Goal: Communication & Community: Answer question/provide support

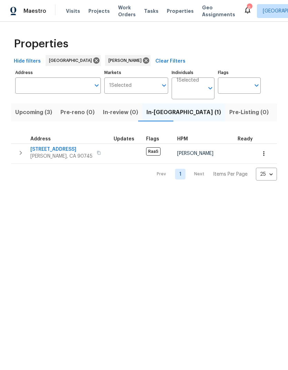
scroll to position [0, 10]
click at [52, 150] on span "639 E Pacific St" at bounding box center [61, 149] width 62 height 7
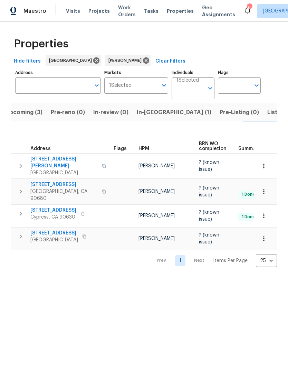
click at [58, 229] on span "1224 Evergreen Ave" at bounding box center [54, 232] width 48 height 7
click at [267, 112] on span "Listed (5)" at bounding box center [280, 112] width 26 height 10
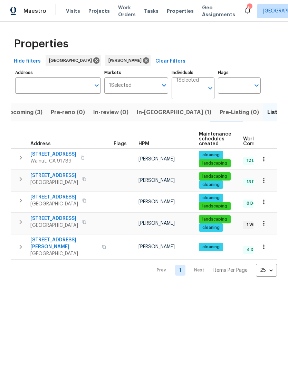
click at [62, 218] on span "15420 Olive Branch Dr" at bounding box center [54, 218] width 48 height 7
click at [151, 112] on span "In-reno (1)" at bounding box center [174, 112] width 75 height 10
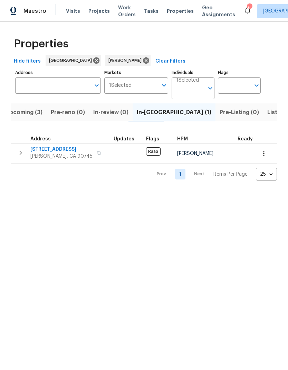
click at [52, 151] on span "[STREET_ADDRESS]" at bounding box center [61, 149] width 62 height 7
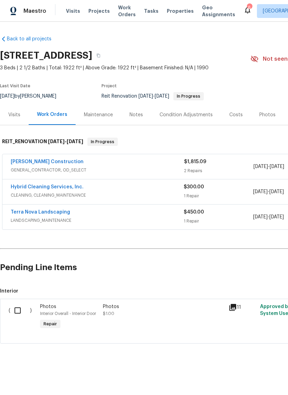
click at [45, 161] on link "[PERSON_NAME] Construction" at bounding box center [47, 162] width 73 height 5
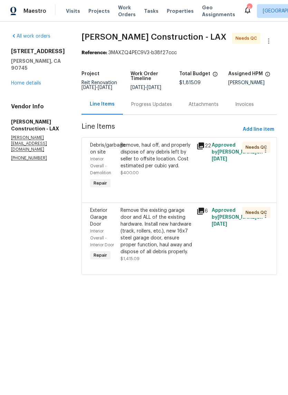
click at [160, 169] on div "Remove, haul off, and properly dispose of any debris left by seller to offsite …" at bounding box center [157, 156] width 72 height 28
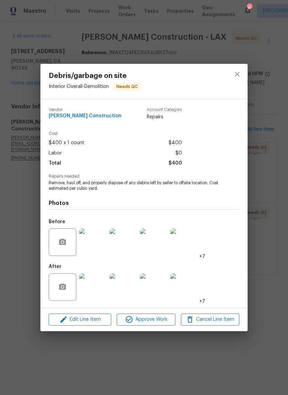
click at [90, 294] on img at bounding box center [93, 288] width 28 height 28
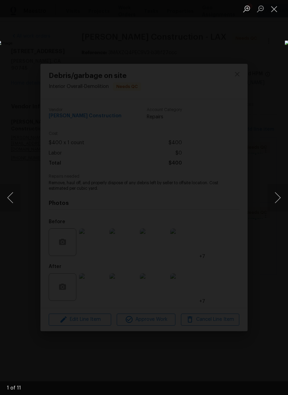
click at [279, 203] on button "Next image" at bounding box center [277, 198] width 21 height 28
click at [278, 202] on button "Next image" at bounding box center [277, 198] width 21 height 28
click at [278, 200] on button "Next image" at bounding box center [277, 198] width 21 height 28
click at [275, 199] on button "Next image" at bounding box center [277, 198] width 21 height 28
click at [278, 199] on button "Next image" at bounding box center [277, 198] width 21 height 28
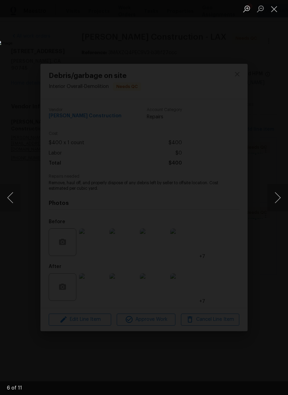
click at [276, 197] on button "Next image" at bounding box center [277, 198] width 21 height 28
click at [275, 197] on button "Next image" at bounding box center [277, 198] width 21 height 28
click at [274, 195] on button "Next image" at bounding box center [277, 198] width 21 height 28
click at [274, 194] on button "Next image" at bounding box center [277, 198] width 21 height 28
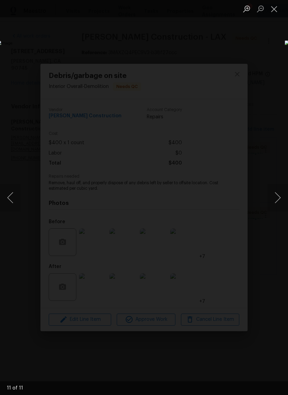
click at [274, 194] on button "Next image" at bounding box center [277, 198] width 21 height 28
click at [274, 195] on button "Next image" at bounding box center [277, 198] width 21 height 28
click at [273, 9] on button "Close lightbox" at bounding box center [274, 9] width 14 height 12
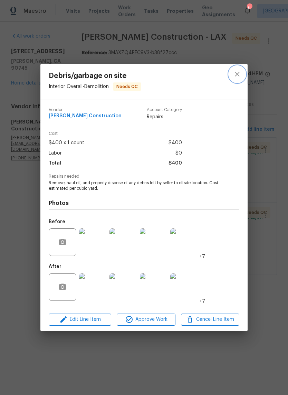
click at [233, 74] on icon "close" at bounding box center [237, 74] width 8 height 8
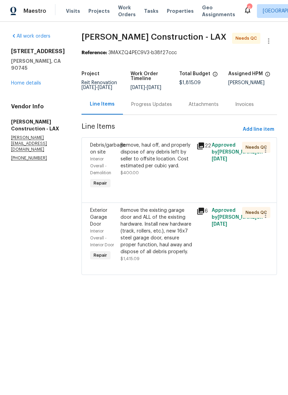
click at [171, 233] on div "Remove the existing garage door and ALL of the existing hardware. Install new h…" at bounding box center [157, 231] width 72 height 48
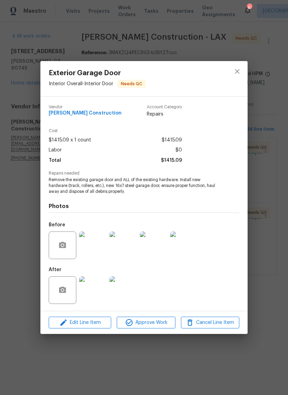
click at [94, 292] on img at bounding box center [93, 291] width 28 height 28
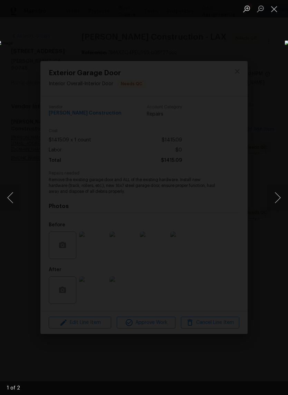
click at [279, 198] on button "Next image" at bounding box center [277, 198] width 21 height 28
click at [276, 199] on button "Next image" at bounding box center [277, 198] width 21 height 28
click at [276, 196] on button "Next image" at bounding box center [277, 198] width 21 height 28
click at [275, 196] on button "Next image" at bounding box center [277, 198] width 21 height 28
click at [276, 10] on button "Close lightbox" at bounding box center [274, 9] width 14 height 12
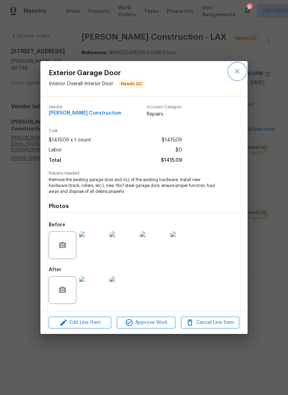
click at [234, 77] on button "close" at bounding box center [237, 71] width 17 height 17
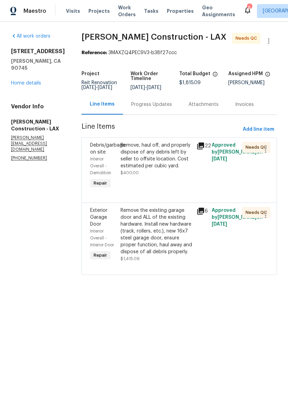
click at [37, 81] on link "Home details" at bounding box center [26, 83] width 30 height 5
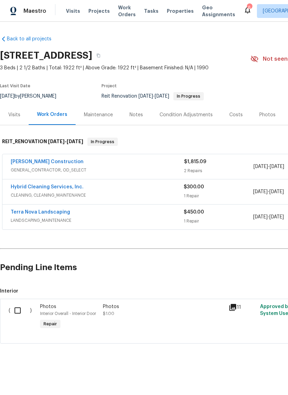
click at [53, 210] on link "Terra Nova Landscaping" at bounding box center [40, 212] width 59 height 5
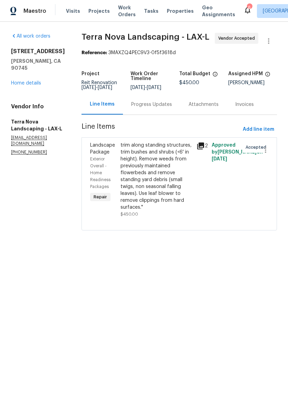
click at [199, 143] on icon at bounding box center [201, 146] width 8 height 8
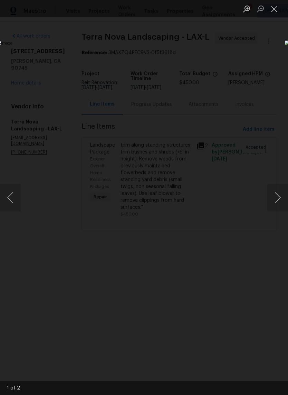
click at [280, 199] on button "Next image" at bounding box center [277, 198] width 21 height 28
click at [279, 196] on button "Next image" at bounding box center [277, 198] width 21 height 28
click at [228, 68] on div "Lightbox" at bounding box center [144, 197] width 288 height 395
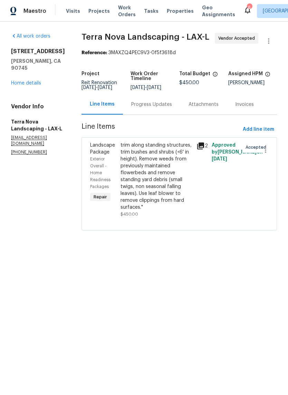
click at [31, 79] on div "639 E Pacific St Carson, CA 90745 Home details" at bounding box center [38, 67] width 54 height 39
click at [27, 81] on link "Home details" at bounding box center [26, 83] width 30 height 5
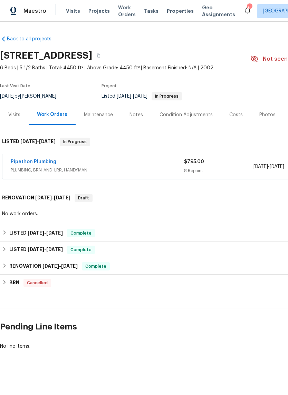
click at [46, 161] on link "Pipethon Plumbing" at bounding box center [34, 162] width 46 height 5
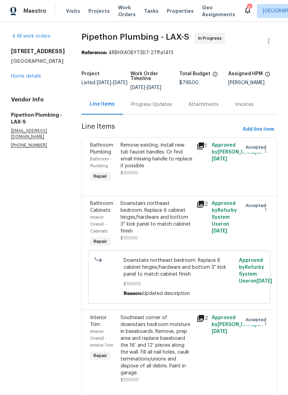
click at [160, 114] on div "Progress Updates" at bounding box center [151, 104] width 57 height 20
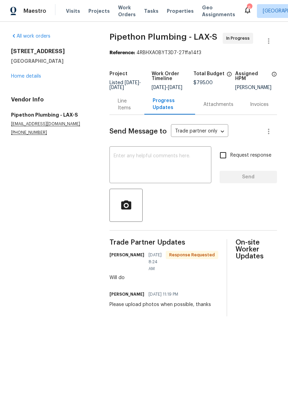
click at [159, 170] on textarea at bounding box center [161, 166] width 94 height 24
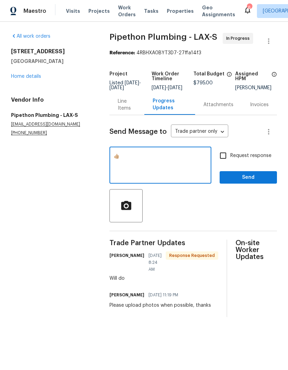
type textarea "👍🏼"
click at [246, 180] on span "Send" at bounding box center [248, 177] width 46 height 9
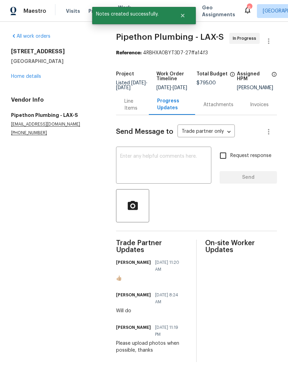
click at [38, 76] on link "Home details" at bounding box center [26, 76] width 30 height 5
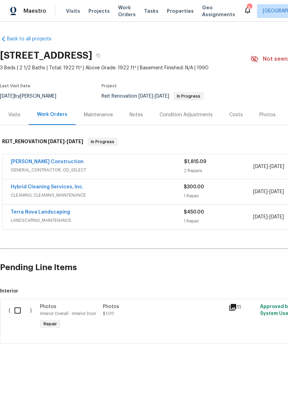
click at [45, 160] on link "[PERSON_NAME] Construction" at bounding box center [47, 162] width 73 height 5
